Goal: Check status: Check status

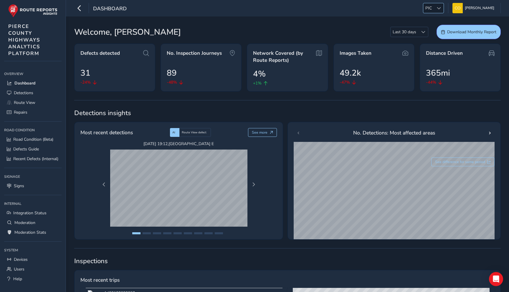
click at [426, 10] on span "PIC" at bounding box center [428, 8] width 11 height 10
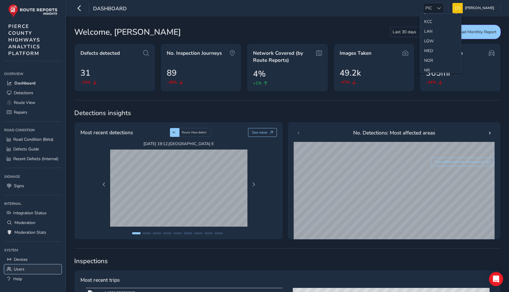
click at [16, 267] on span "Users" at bounding box center [19, 269] width 11 height 6
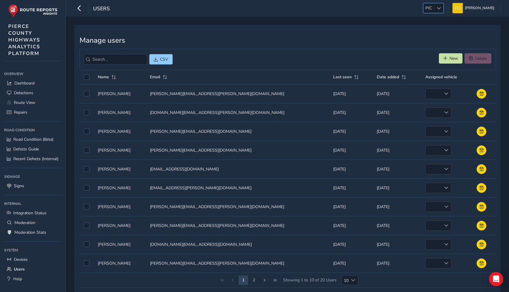
click at [437, 7] on span at bounding box center [438, 8] width 4 height 4
click at [430, 63] on li "NR" at bounding box center [440, 63] width 41 height 10
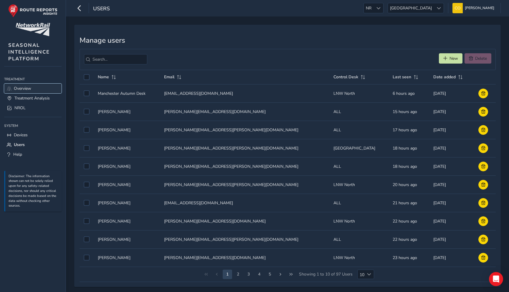
click at [26, 92] on link "Overview" at bounding box center [32, 89] width 57 height 10
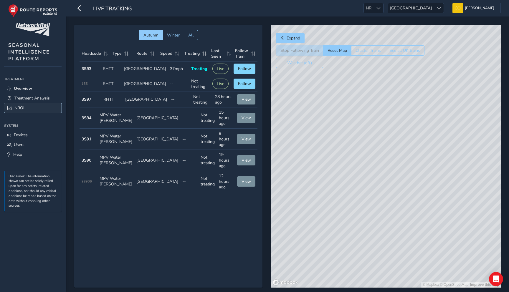
click at [26, 110] on link "NROL" at bounding box center [32, 108] width 57 height 10
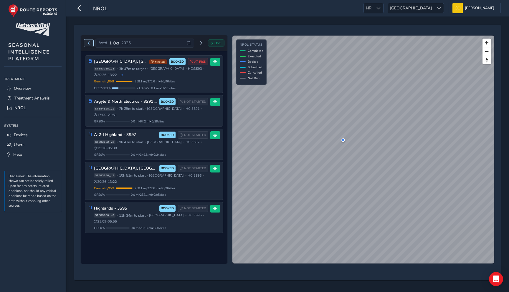
click at [87, 44] on span "Previous day" at bounding box center [89, 43] width 4 height 4
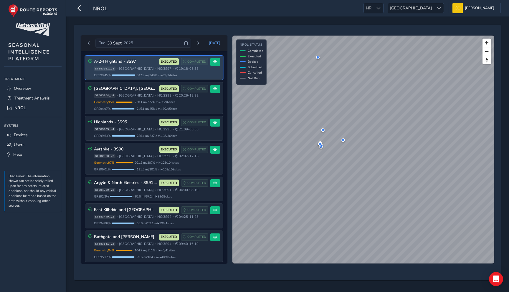
click at [401, 1] on div "NROL NR NR Scotland Scotland [PERSON_NAME] Colour Scheme: Dark Dim Light Logout" at bounding box center [287, 8] width 443 height 16
click at [380, 8] on span at bounding box center [378, 8] width 4 height 4
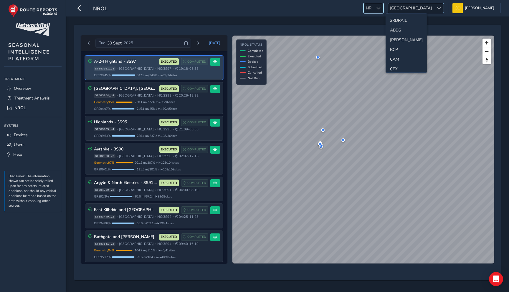
click at [425, 4] on span "[GEOGRAPHIC_DATA]" at bounding box center [411, 8] width 46 height 10
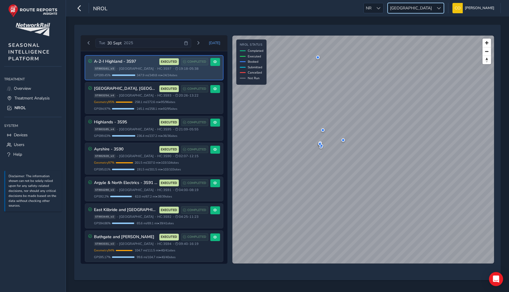
scroll to position [21, 0]
click at [426, 4] on span "[GEOGRAPHIC_DATA]" at bounding box center [411, 8] width 46 height 10
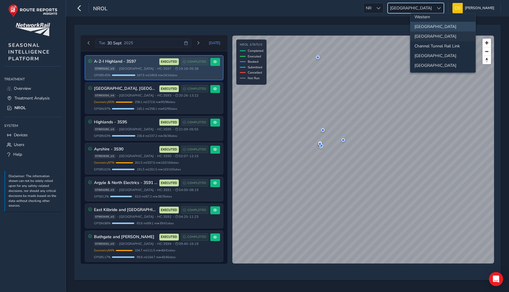
scroll to position [0, 0]
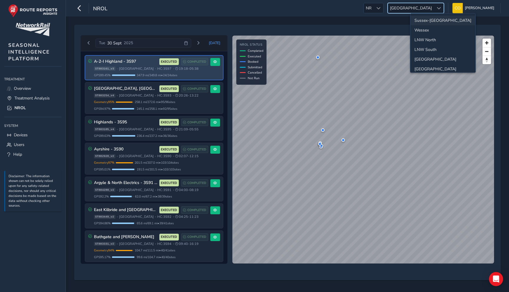
click at [429, 23] on li "Sussex-[GEOGRAPHIC_DATA]" at bounding box center [442, 21] width 65 height 10
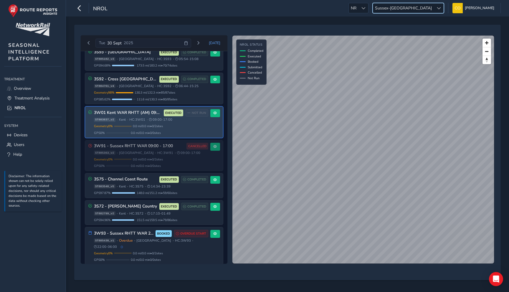
scroll to position [157, 0]
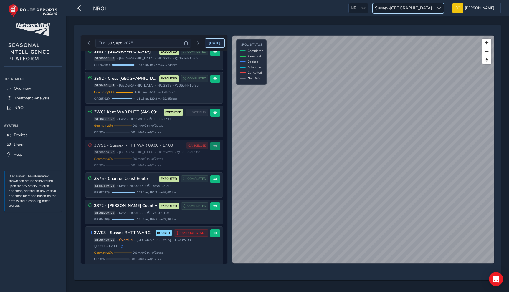
click at [213, 42] on span "[DATE]" at bounding box center [214, 43] width 11 height 5
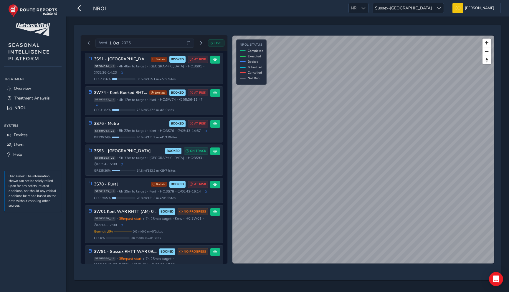
scroll to position [111, 0]
